Goal: Navigation & Orientation: Find specific page/section

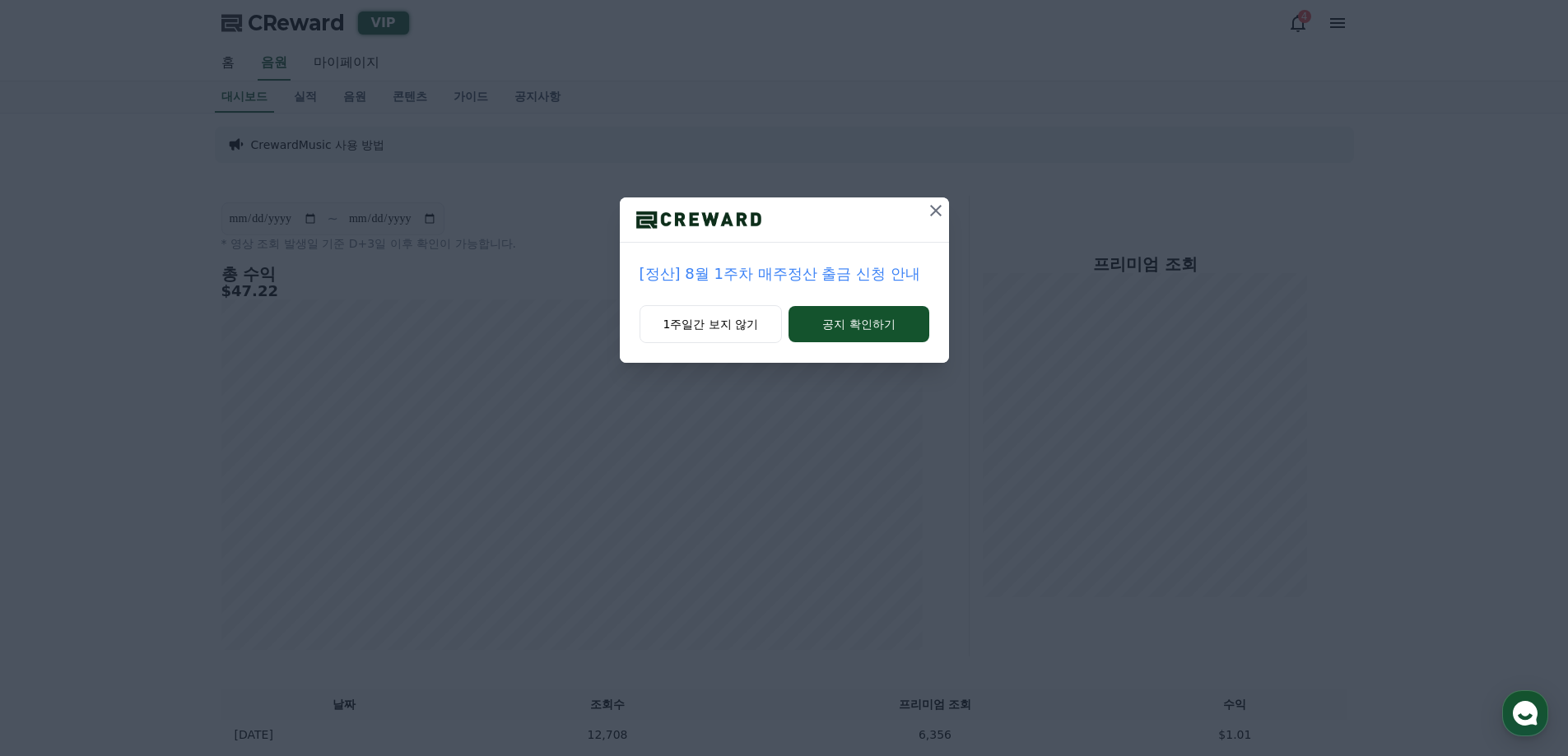
click at [933, 212] on icon at bounding box center [935, 210] width 20 height 20
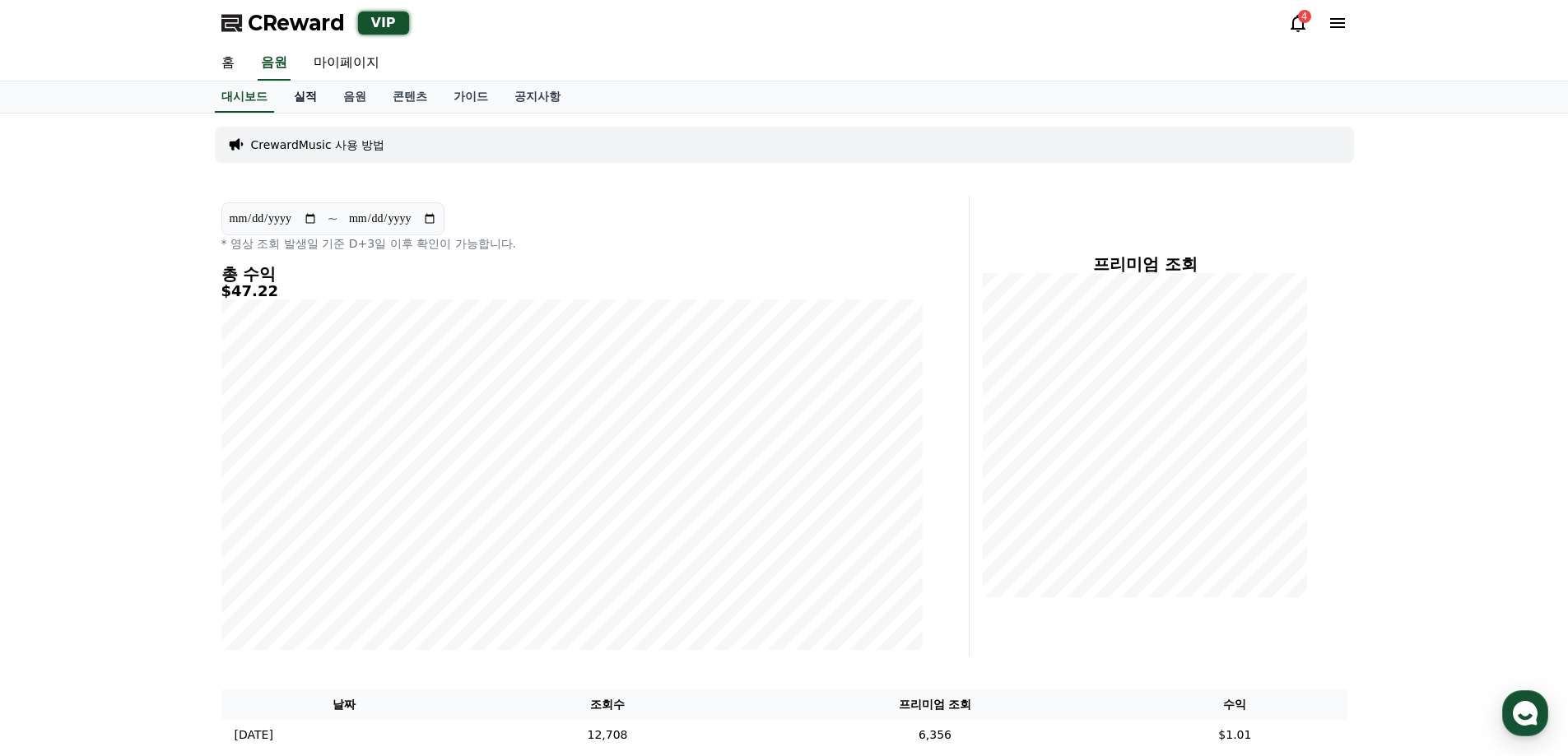
click at [302, 97] on link "실적" at bounding box center [305, 97] width 50 height 32
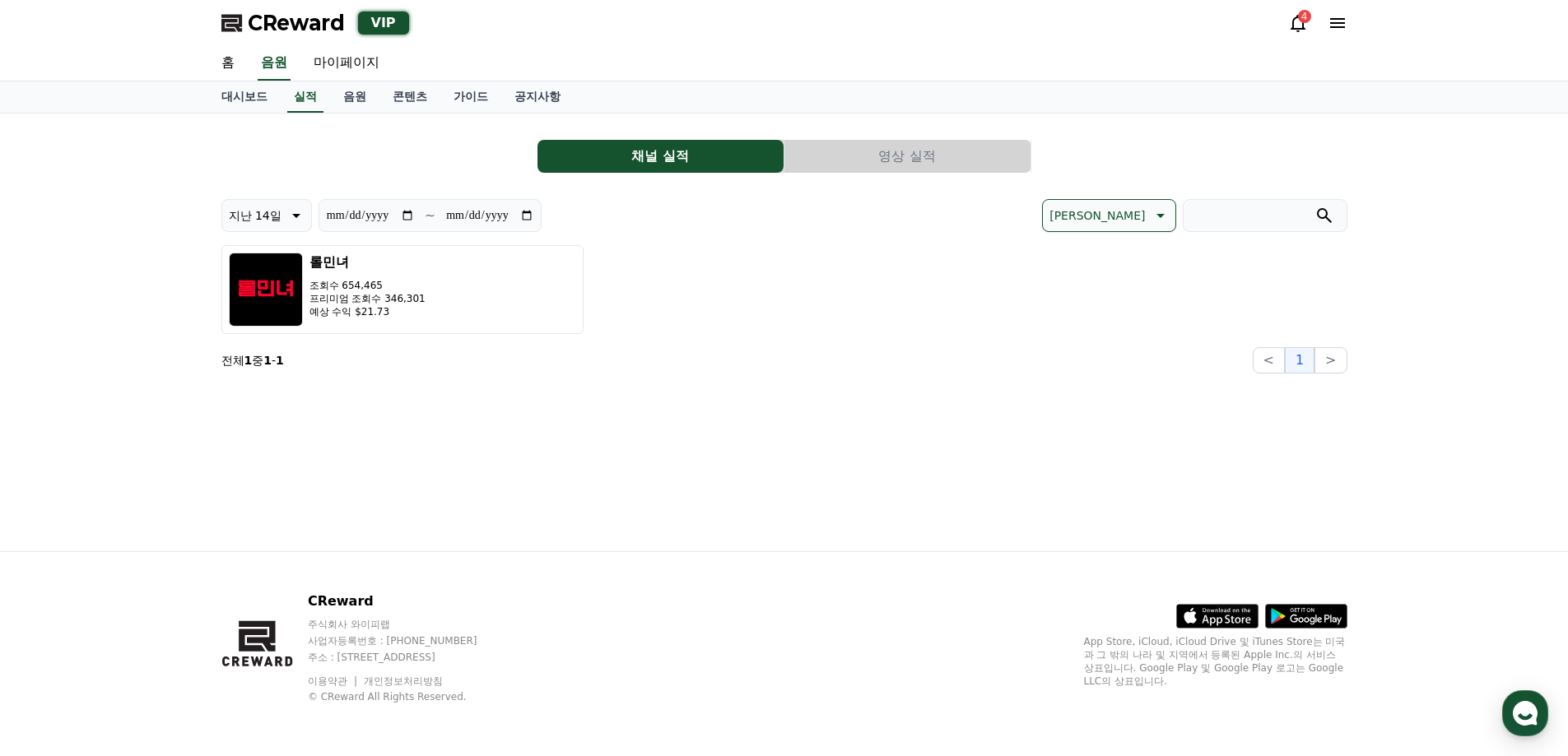
click at [279, 215] on p "지난 14일" at bounding box center [255, 215] width 53 height 23
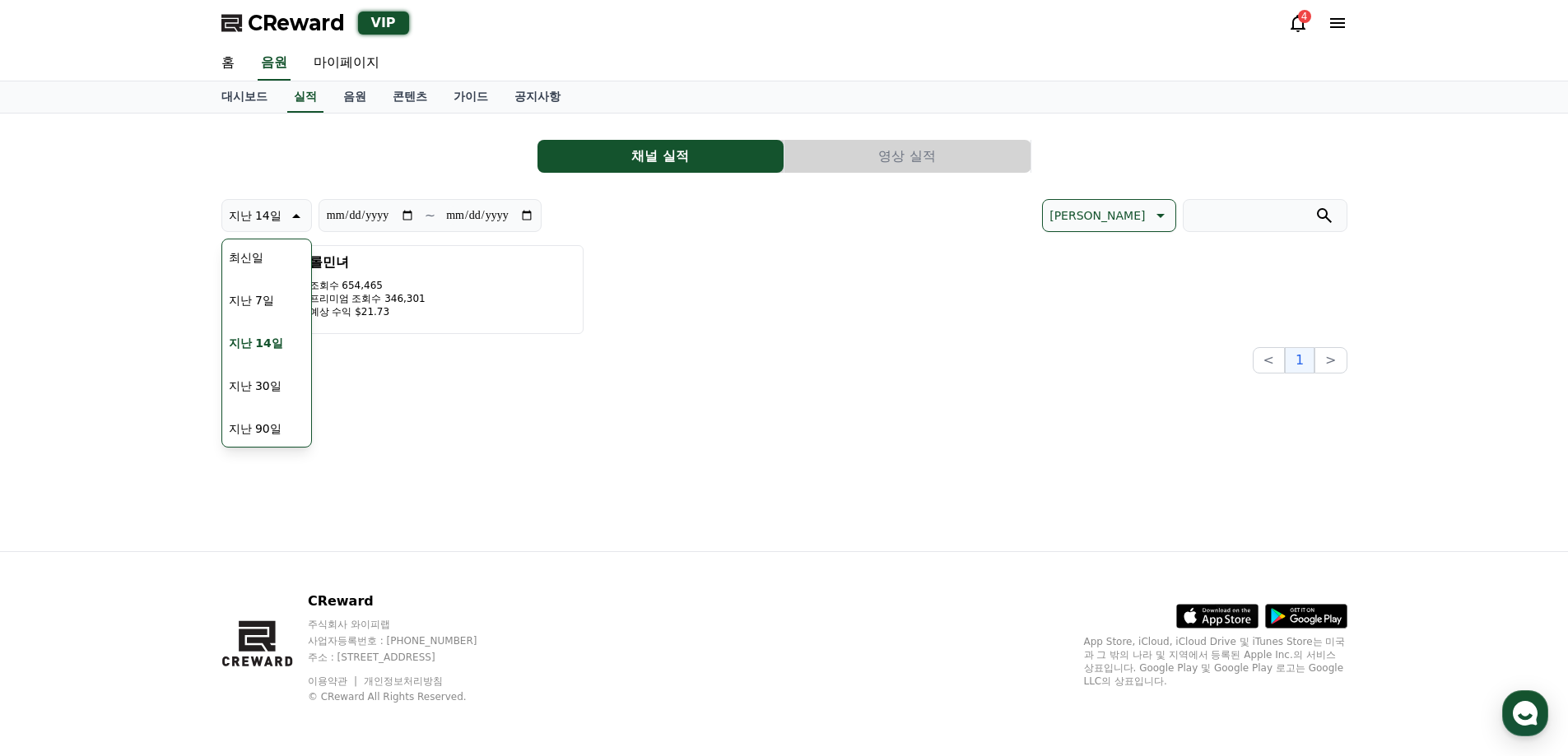
click at [261, 258] on button "최신일" at bounding box center [246, 257] width 48 height 36
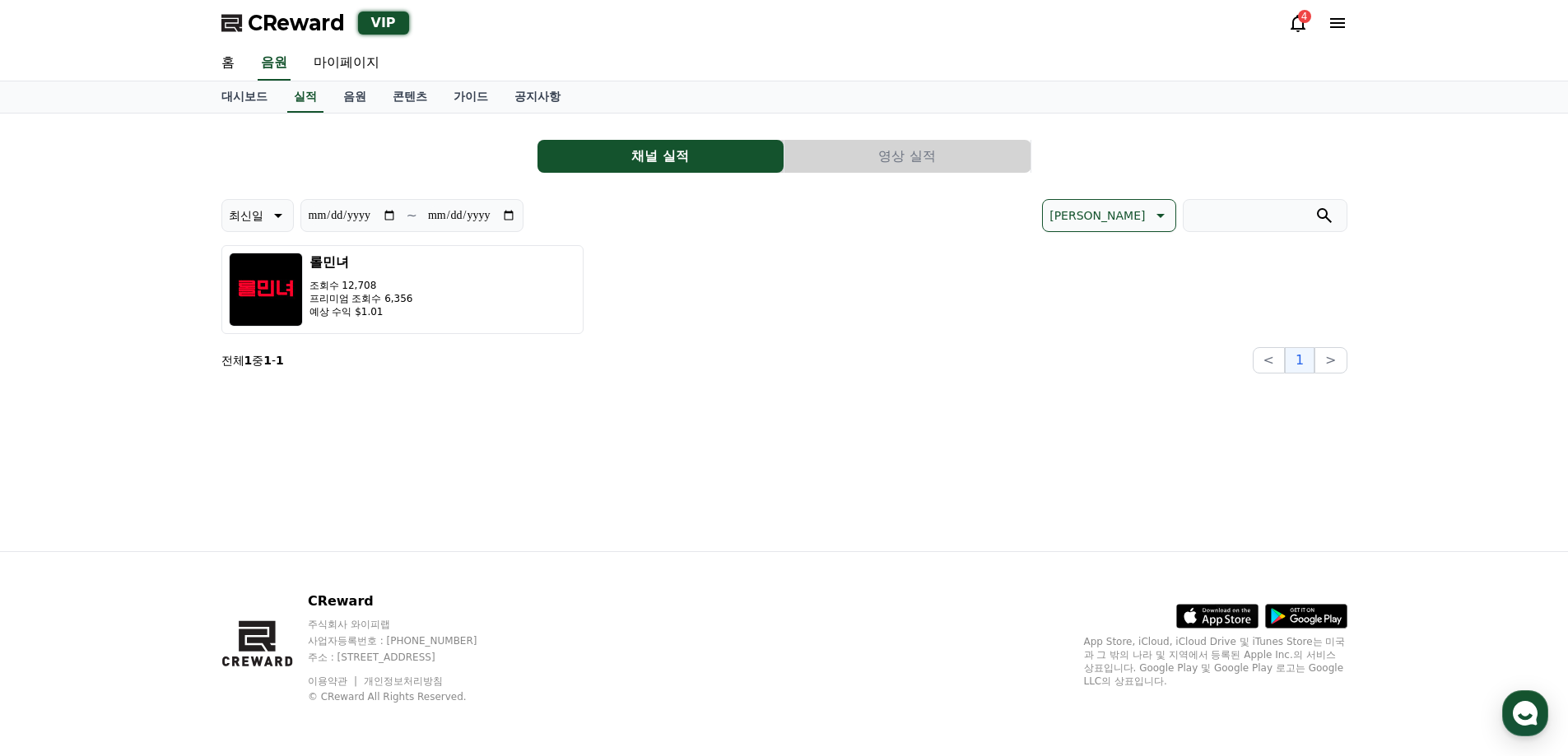
click at [273, 219] on icon at bounding box center [276, 215] width 20 height 20
click at [267, 302] on button "지난 7일" at bounding box center [251, 300] width 58 height 36
type input "**********"
click at [360, 95] on link "음원" at bounding box center [355, 97] width 50 height 32
click at [298, 100] on link "실적" at bounding box center [305, 97] width 50 height 32
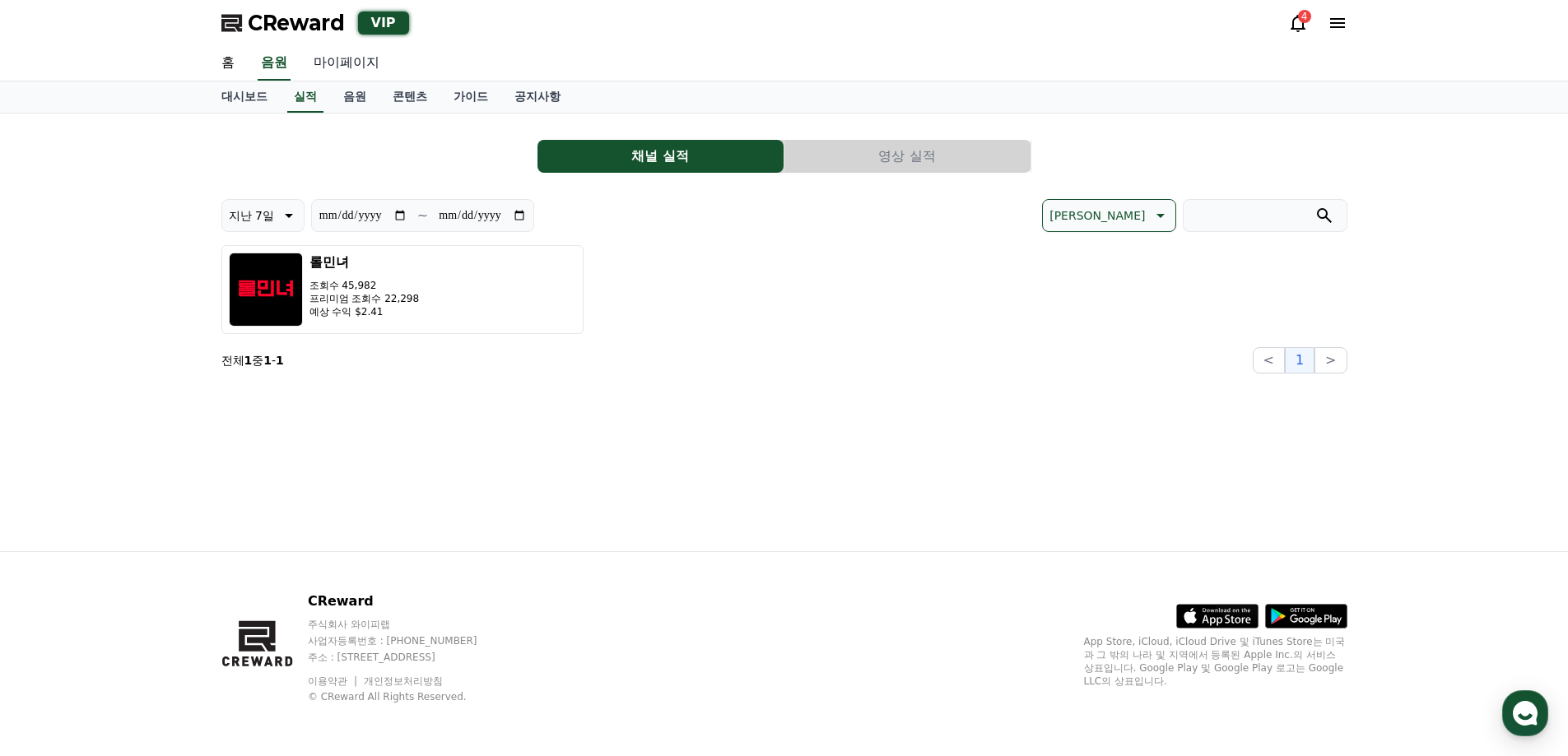
click at [331, 69] on link "마이페이지" at bounding box center [347, 63] width 92 height 34
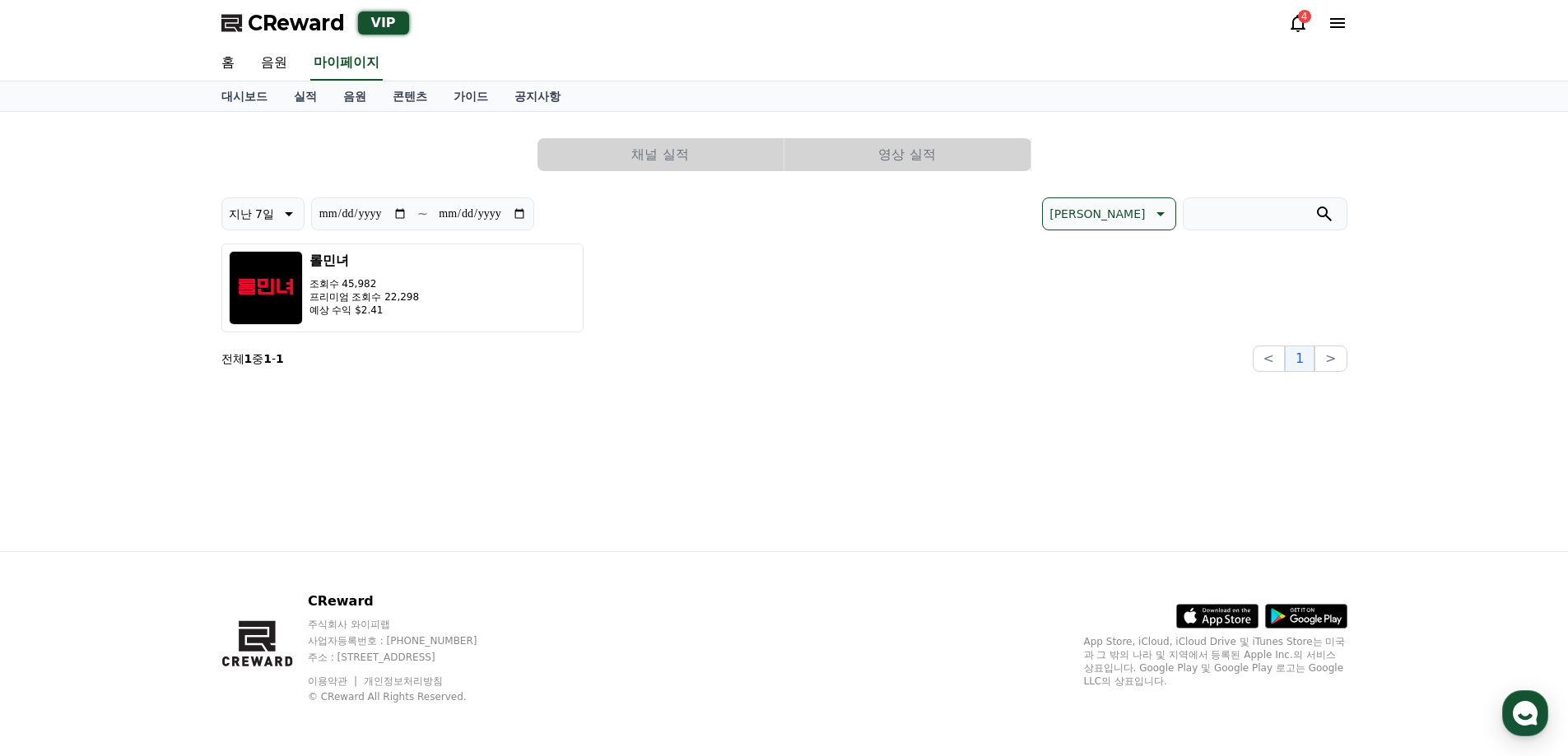
select select "**********"
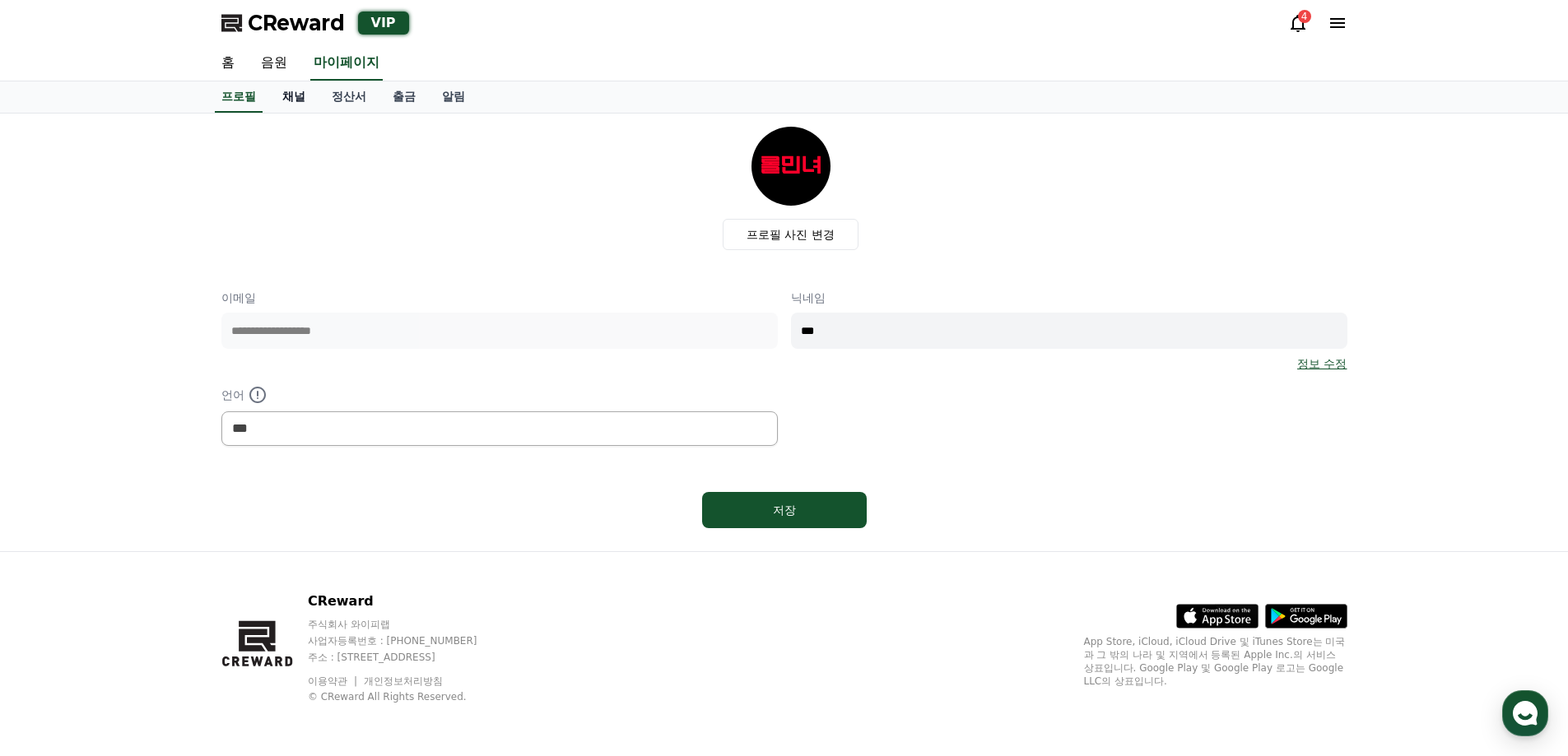
click at [300, 97] on link "채널" at bounding box center [294, 97] width 50 height 32
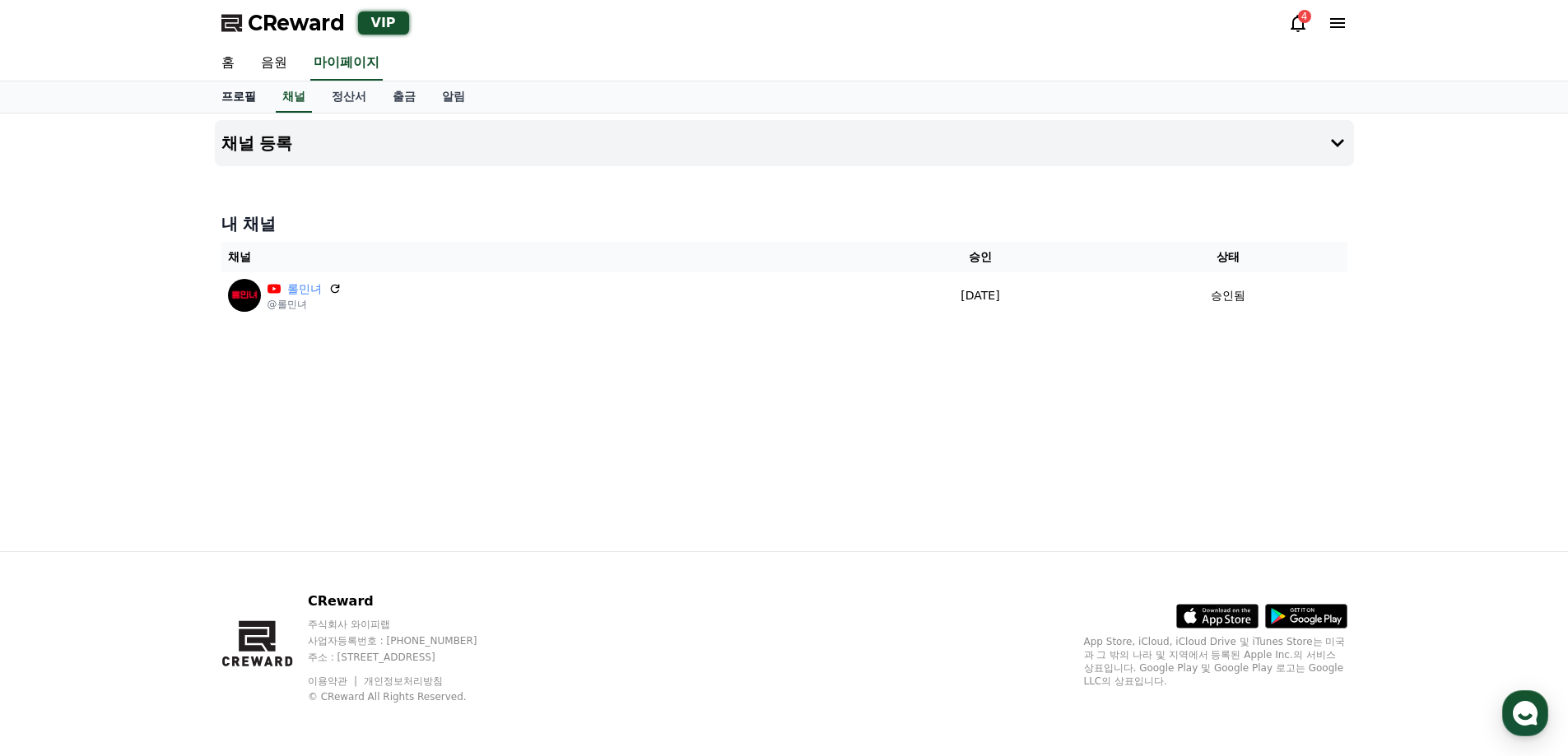
click at [228, 88] on link "프로필" at bounding box center [238, 97] width 61 height 32
select select "**********"
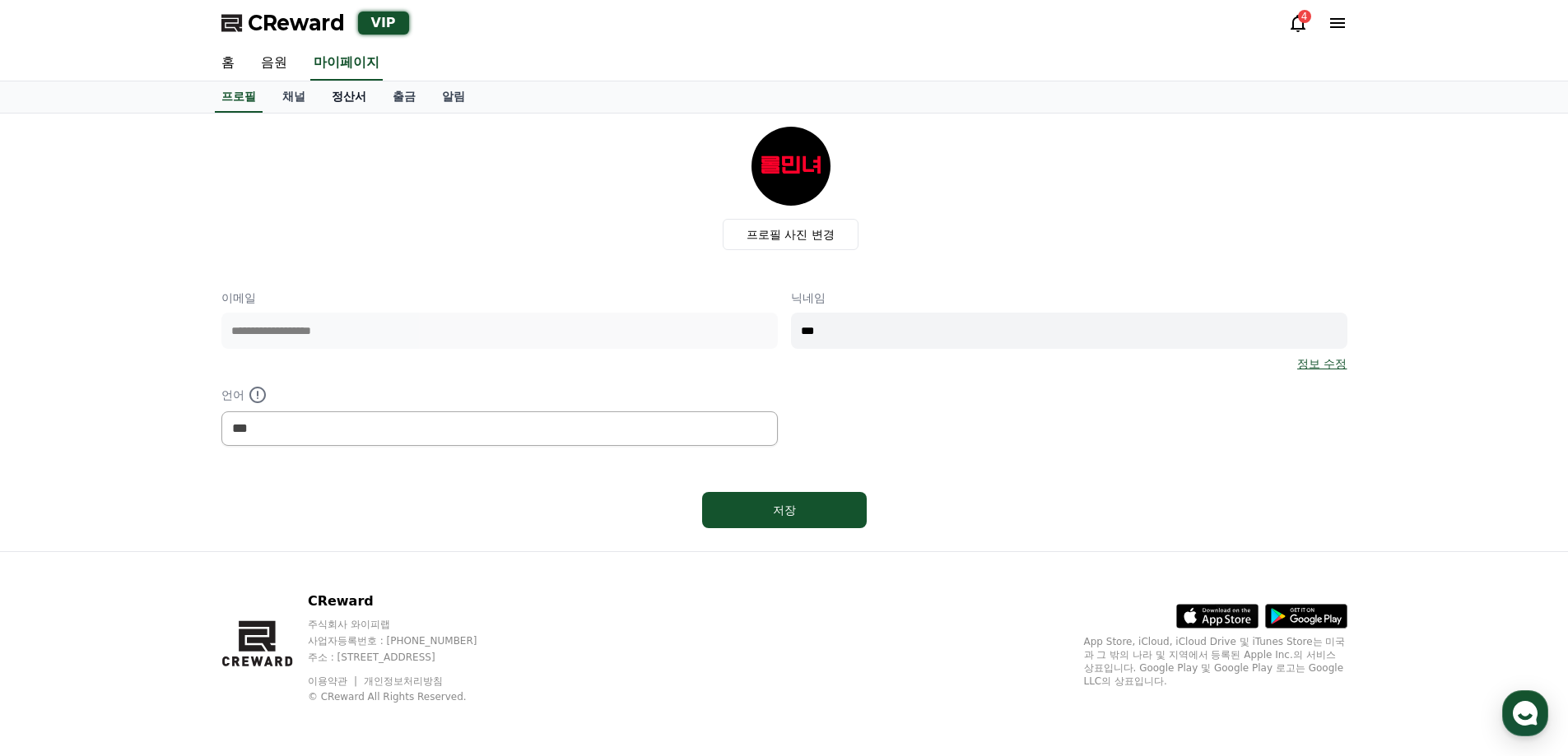
click at [352, 95] on link "정산서" at bounding box center [349, 97] width 61 height 32
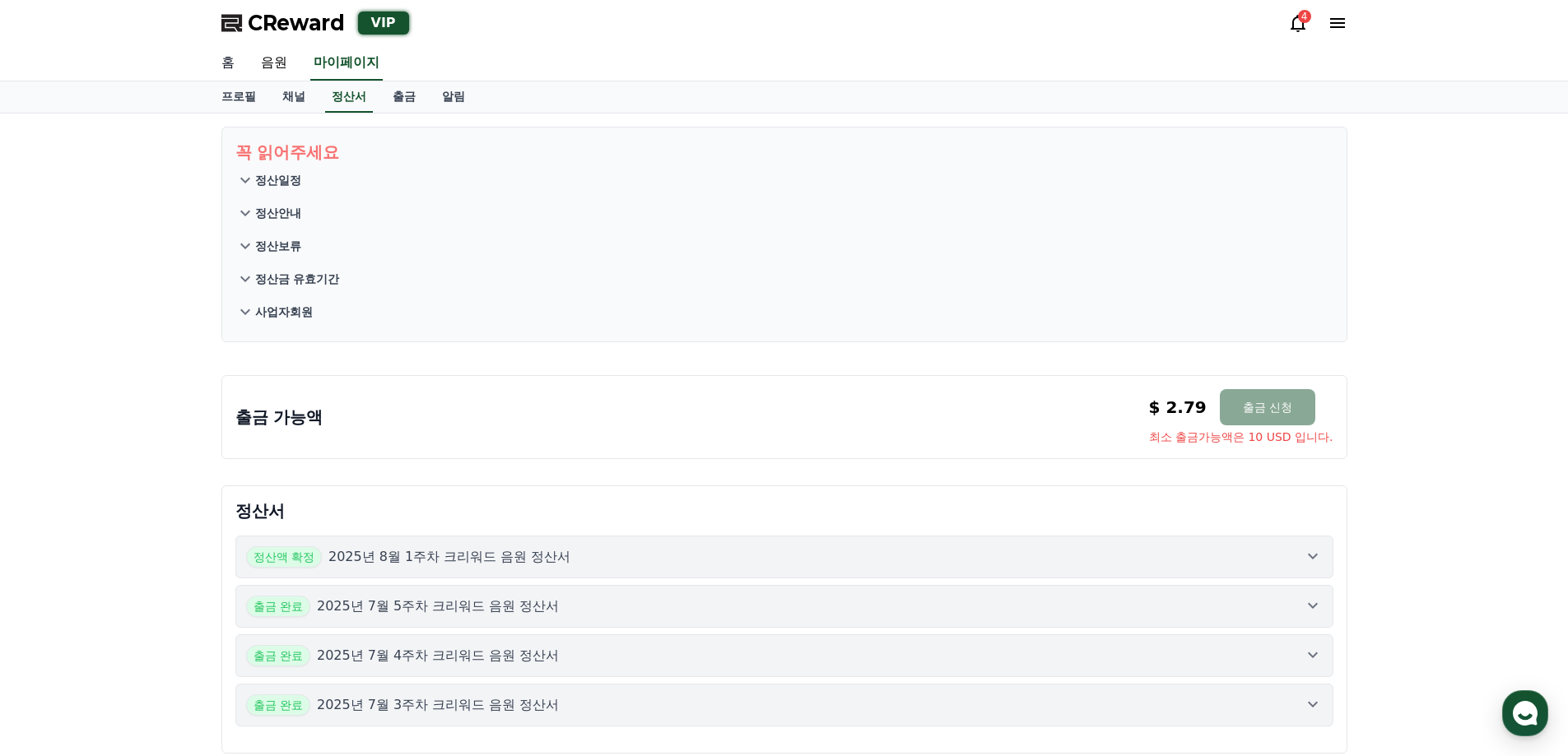
click at [232, 62] on link "홈" at bounding box center [228, 63] width 39 height 34
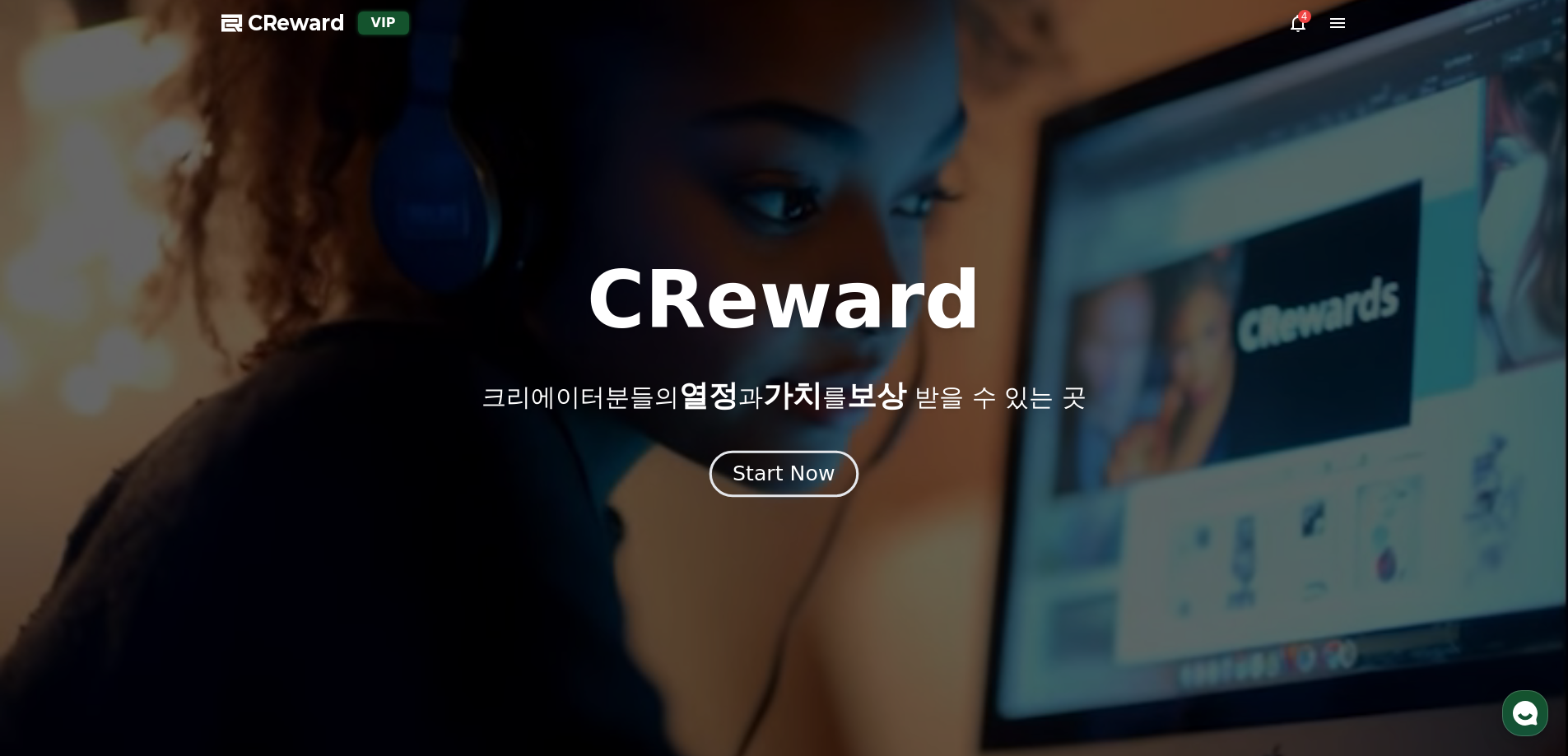
click at [770, 478] on div "Start Now" at bounding box center [783, 473] width 102 height 28
